Goal: Task Accomplishment & Management: Manage account settings

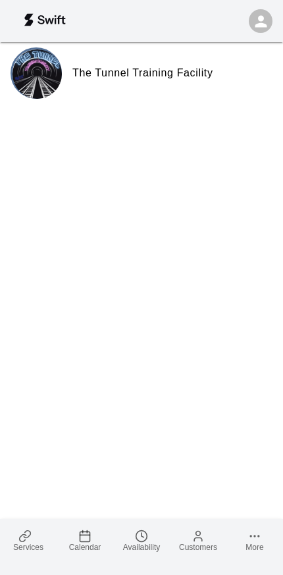
click at [84, 549] on span "Calendar" at bounding box center [85, 547] width 32 height 9
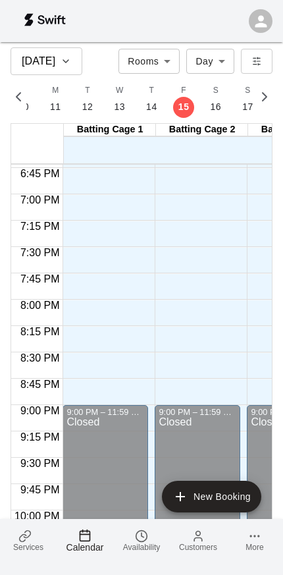
scroll to position [1998, -1]
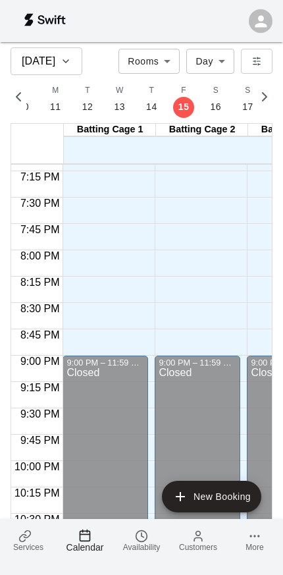
click at [218, 104] on button "S 16" at bounding box center [216, 99] width 32 height 38
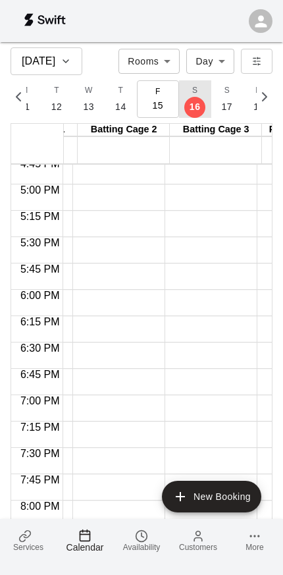
scroll to position [0, 0]
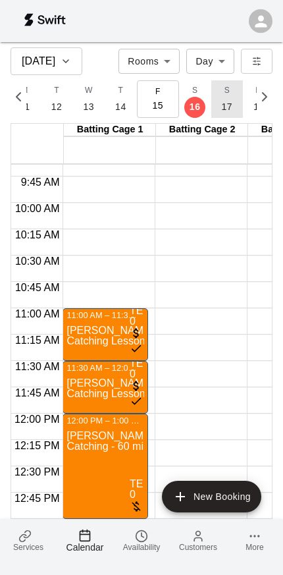
click at [223, 99] on button "S 17" at bounding box center [227, 99] width 32 height 38
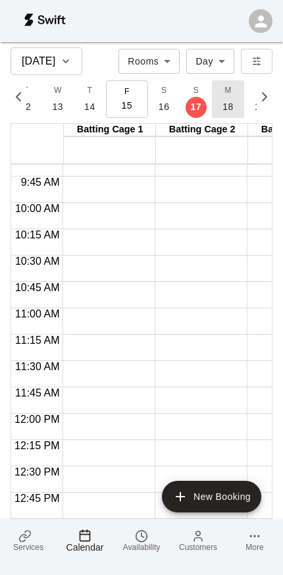
click at [221, 103] on button "M 18" at bounding box center [228, 99] width 32 height 38
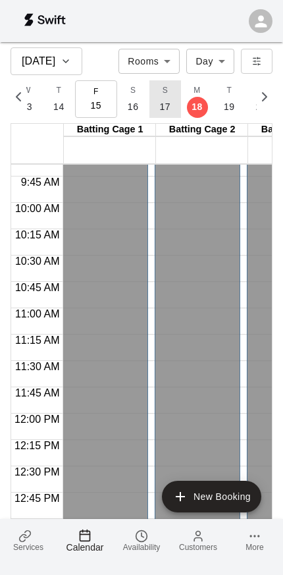
click at [149, 109] on button "S 17" at bounding box center [165, 99] width 32 height 38
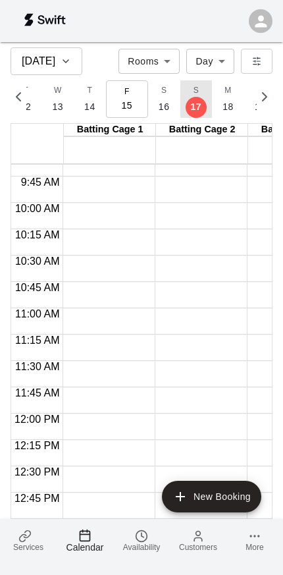
click at [159, 100] on p "16" at bounding box center [164, 107] width 11 height 14
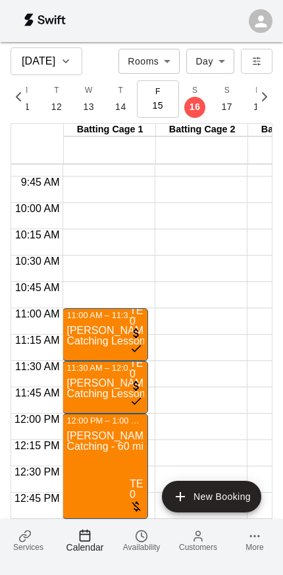
click at [142, 543] on span "Availability" at bounding box center [141, 547] width 37 height 9
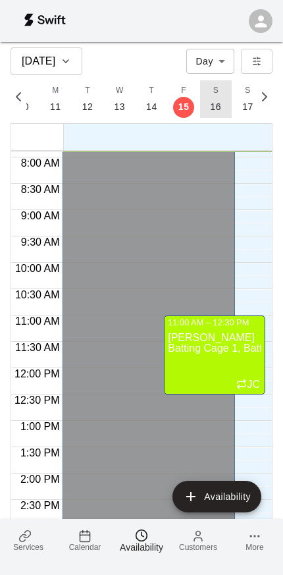
click at [221, 95] on button "S 16" at bounding box center [216, 99] width 32 height 38
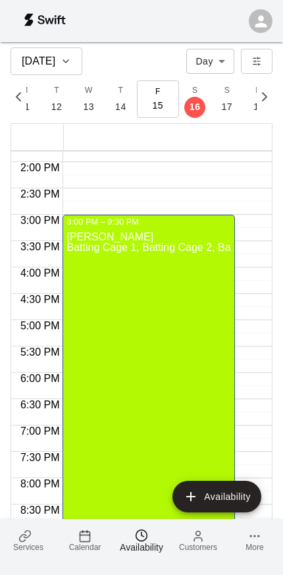
click at [182, 343] on div "[PERSON_NAME] Batting Cage 1, Batting Cage 2, Batting Cage 3, Pitching Tunnel 1…" at bounding box center [149, 514] width 164 height 575
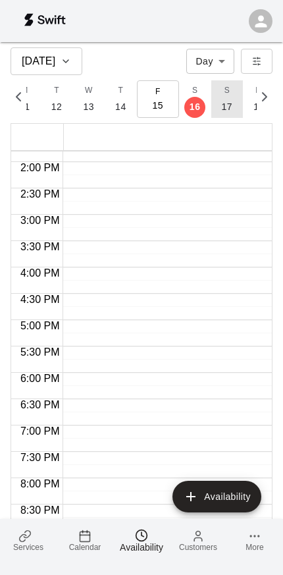
click at [222, 102] on p "17" at bounding box center [227, 107] width 11 height 14
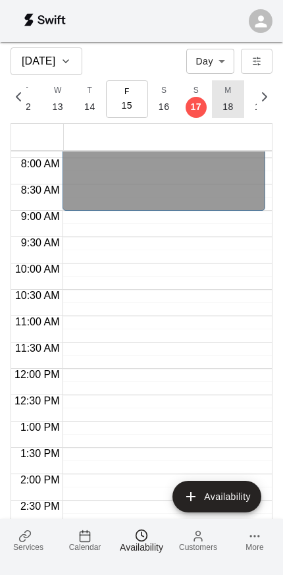
click at [221, 104] on button "M 18" at bounding box center [228, 99] width 32 height 38
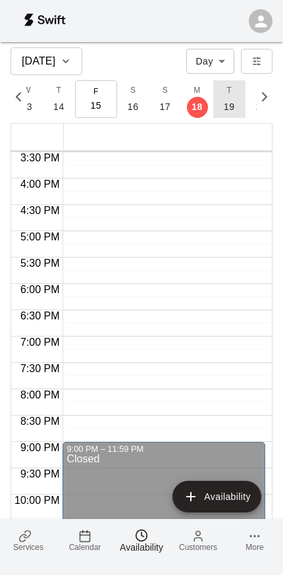
click at [218, 113] on button "T 19" at bounding box center [229, 99] width 32 height 38
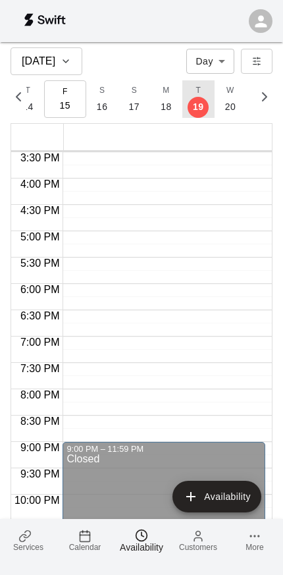
click at [224, 109] on button "W 20" at bounding box center [231, 99] width 32 height 38
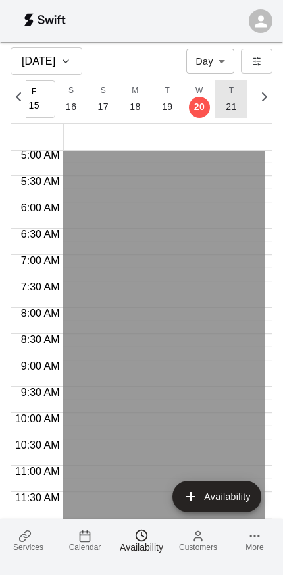
click at [229, 103] on button "T 21" at bounding box center [231, 99] width 32 height 38
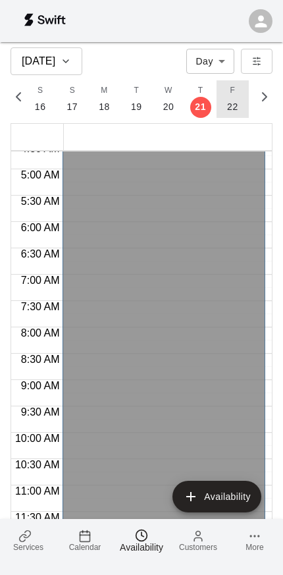
click at [224, 105] on button "F 22" at bounding box center [233, 99] width 32 height 38
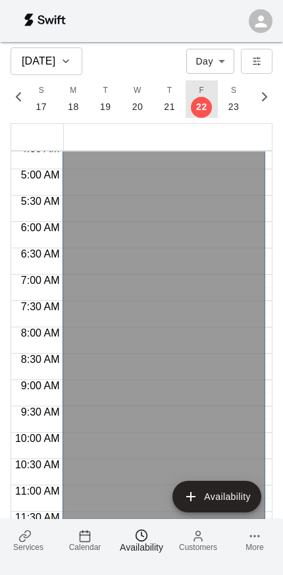
click at [229, 105] on p "23" at bounding box center [234, 107] width 11 height 14
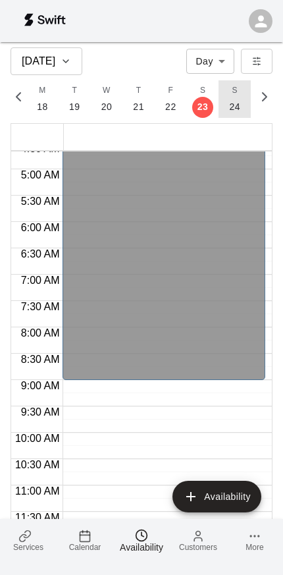
click at [229, 108] on p "24" at bounding box center [234, 107] width 11 height 14
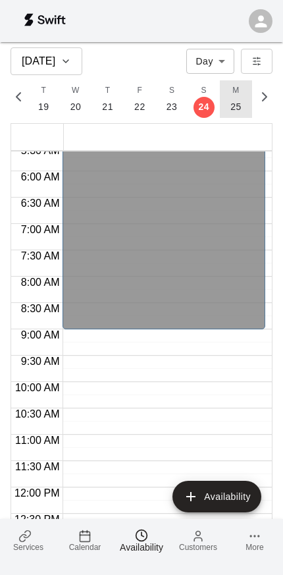
click at [229, 97] on button "M 25" at bounding box center [236, 99] width 32 height 38
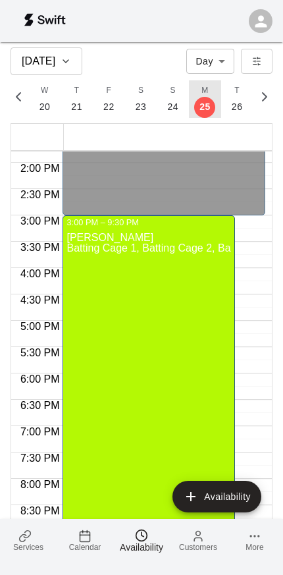
scroll to position [700, 0]
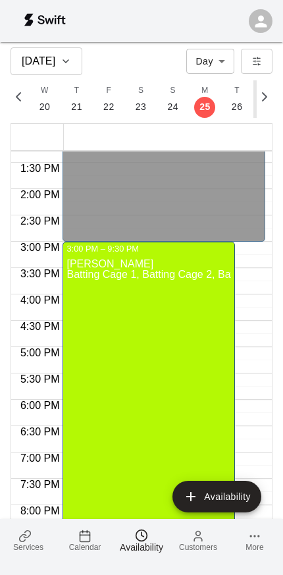
click at [254, 97] on button "W 27" at bounding box center [270, 99] width 32 height 38
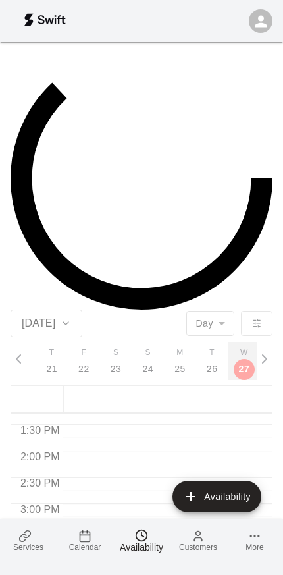
scroll to position [0, 6028]
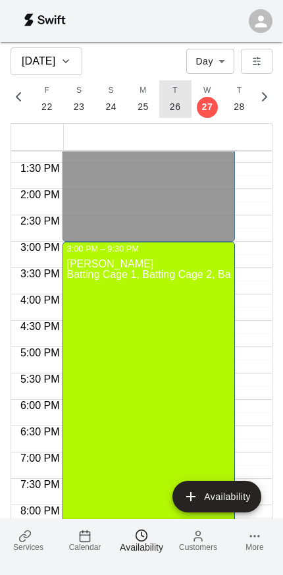
click at [169, 105] on button "T 26" at bounding box center [175, 99] width 32 height 38
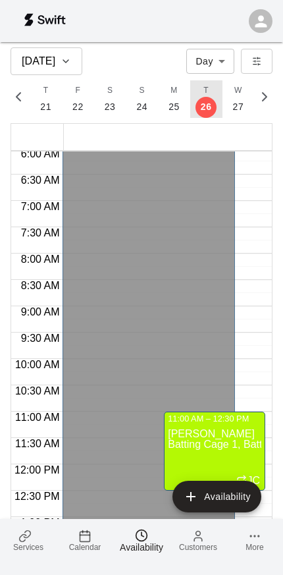
scroll to position [318, 0]
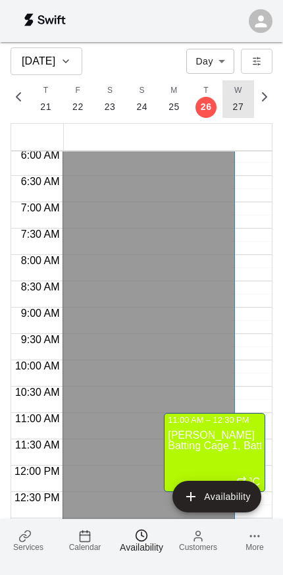
click at [233, 107] on p "27" at bounding box center [238, 107] width 11 height 14
click at [234, 109] on p "28" at bounding box center [239, 107] width 11 height 14
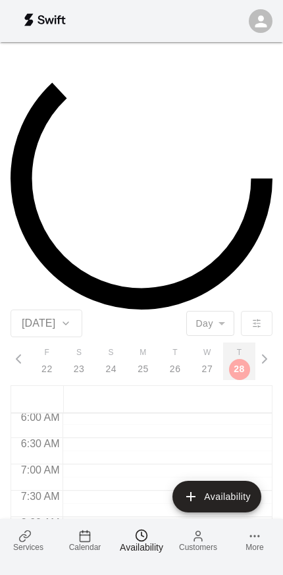
scroll to position [0, 6059]
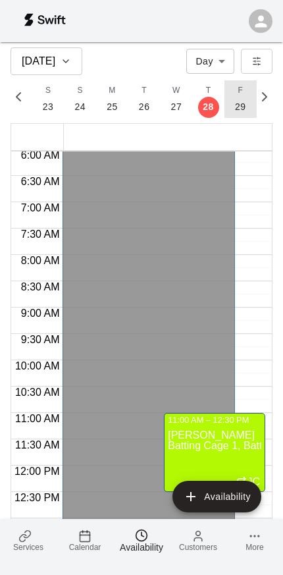
click at [234, 107] on button "F 29" at bounding box center [241, 99] width 32 height 38
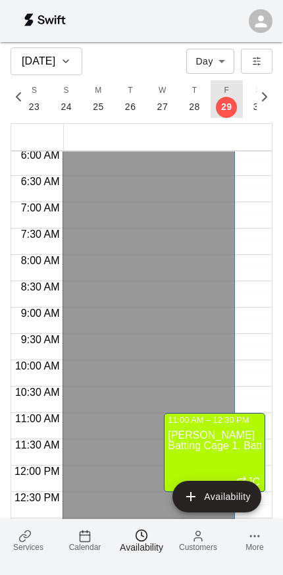
scroll to position [0, 6090]
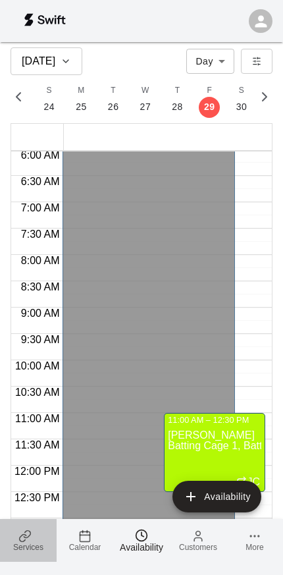
click at [18, 549] on span "Services" at bounding box center [28, 547] width 30 height 9
